Goal: Obtain resource: Download file/media

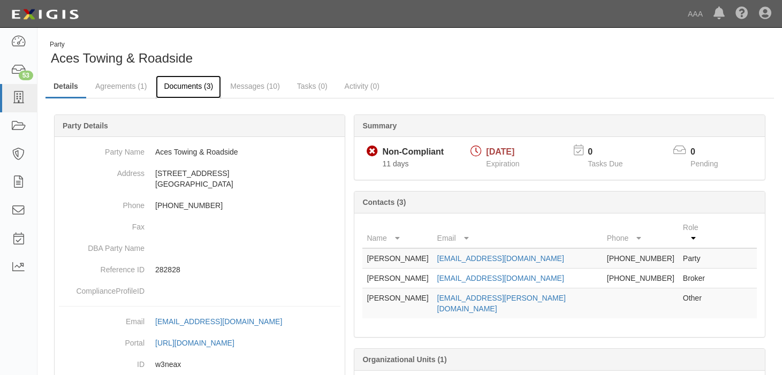
click at [184, 83] on link "Documents (3)" at bounding box center [188, 86] width 65 height 23
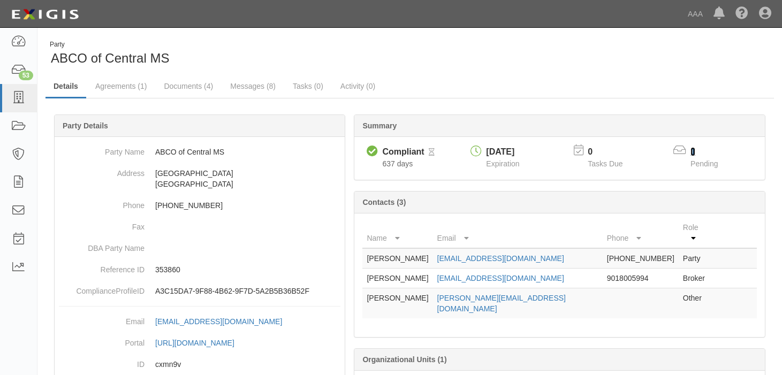
click at [692, 150] on link "1" at bounding box center [692, 151] width 5 height 9
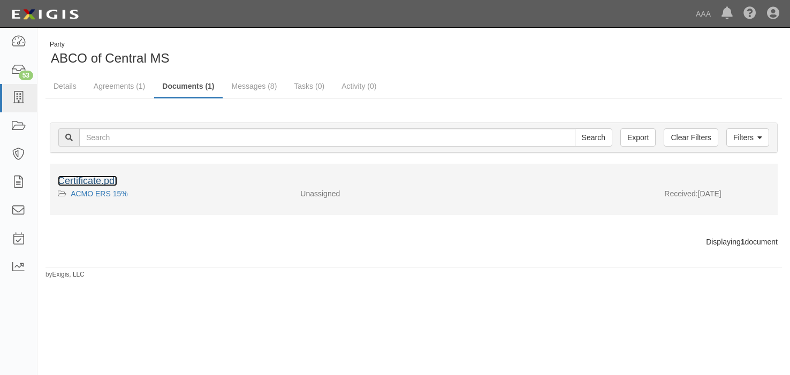
click at [97, 179] on link "Certificate.pdf" at bounding box center [87, 181] width 59 height 11
